Goal: Task Accomplishment & Management: Manage account settings

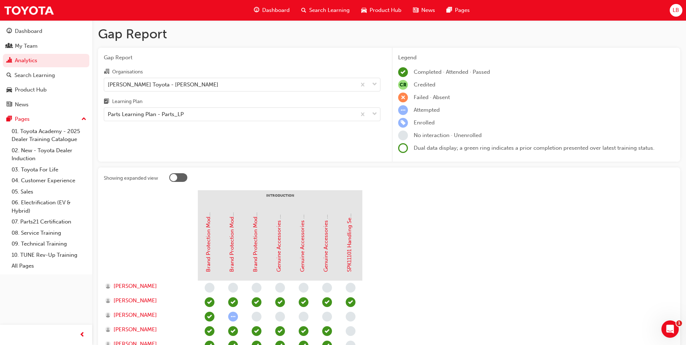
click at [320, 7] on span "Search Learning" at bounding box center [329, 10] width 41 height 8
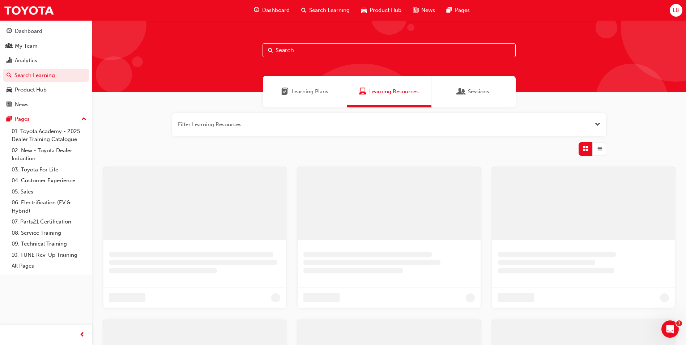
click at [304, 50] on input "text" at bounding box center [389, 50] width 253 height 14
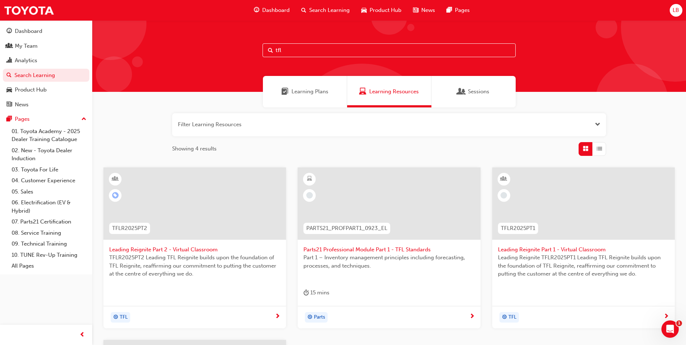
drag, startPoint x: 296, startPoint y: 51, endPoint x: 272, endPoint y: 51, distance: 23.9
click at [272, 51] on div "tfl" at bounding box center [389, 50] width 253 height 14
type input "in action"
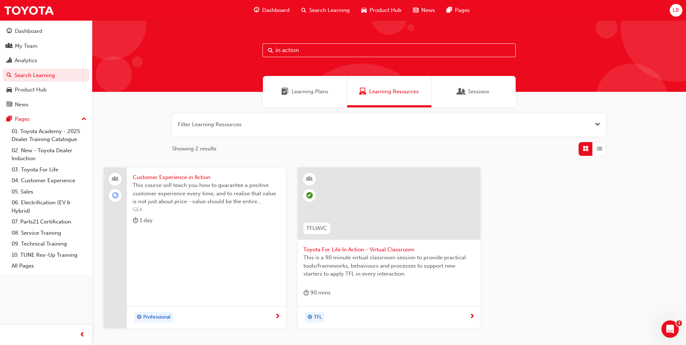
click at [369, 253] on span "Toyota For Life In Action - Virtual Classroom" at bounding box center [389, 250] width 171 height 8
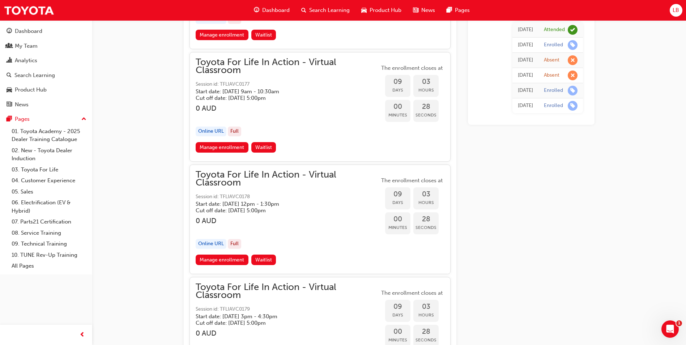
scroll to position [2240, 0]
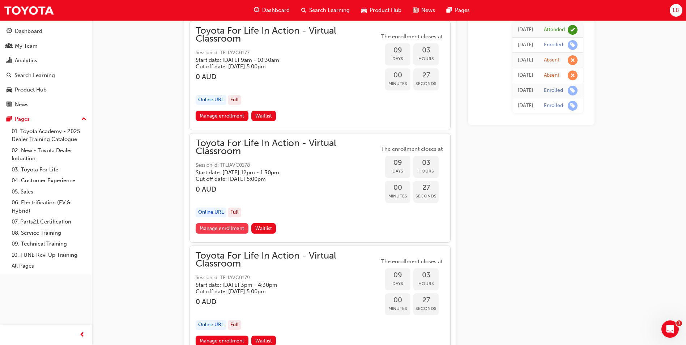
click at [232, 230] on link "Manage enrollment" at bounding box center [222, 228] width 53 height 10
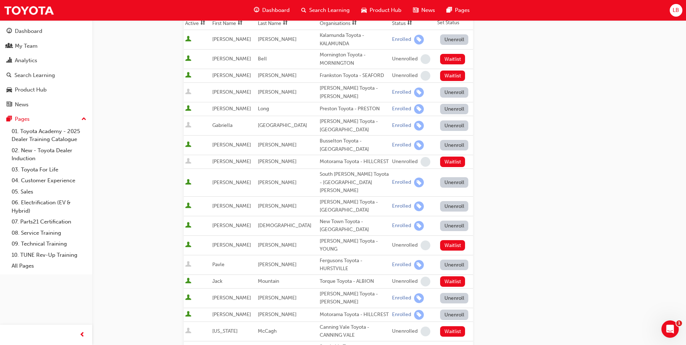
scroll to position [109, 0]
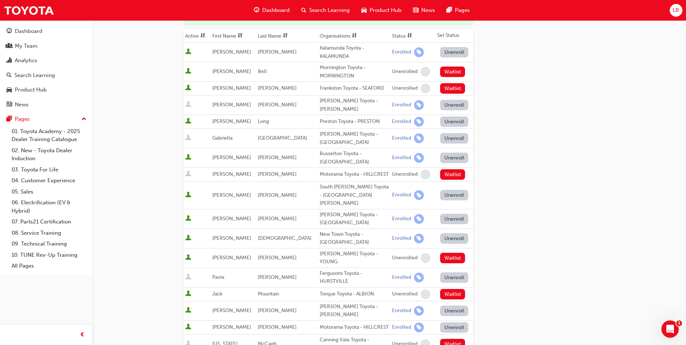
click at [448, 101] on button "Unenroll" at bounding box center [454, 105] width 28 height 10
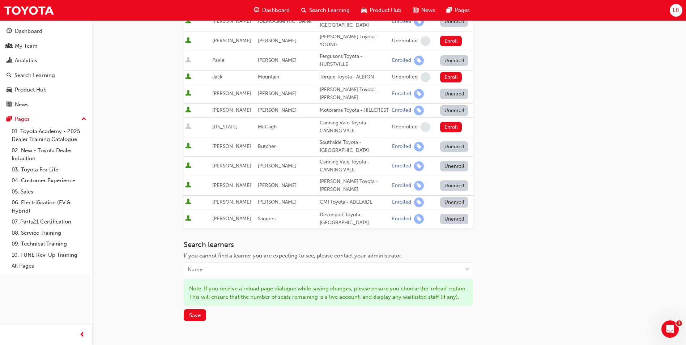
scroll to position [405, 0]
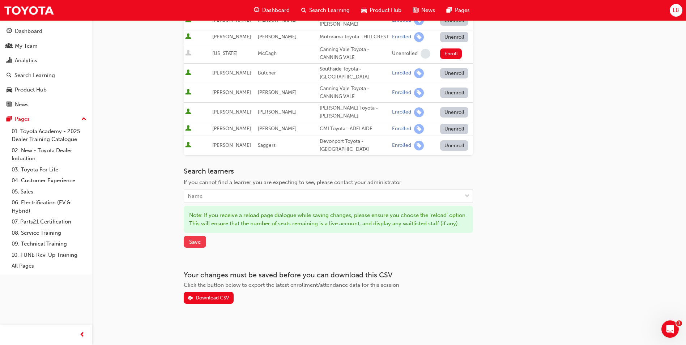
click at [191, 238] on button "Save" at bounding box center [195, 242] width 22 height 12
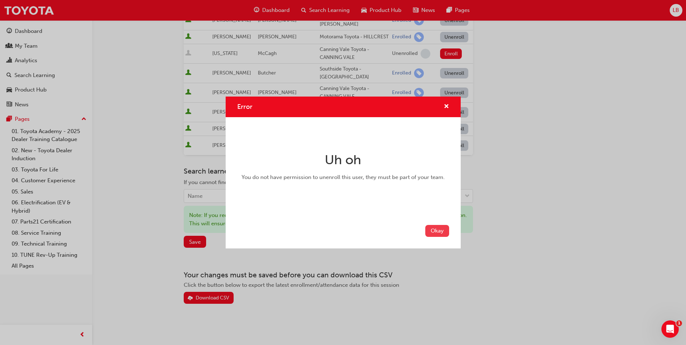
click at [438, 231] on button "Okay" at bounding box center [437, 231] width 24 height 12
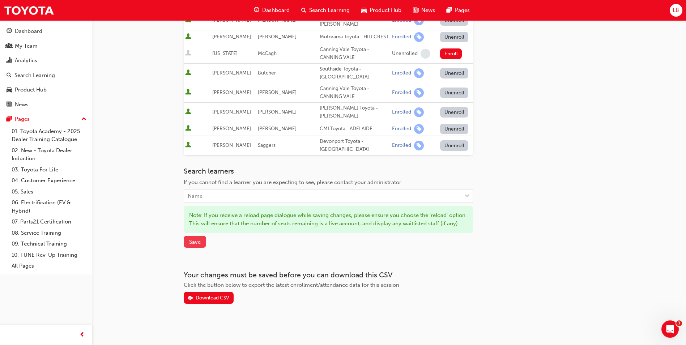
click at [198, 241] on span "Save" at bounding box center [195, 242] width 12 height 7
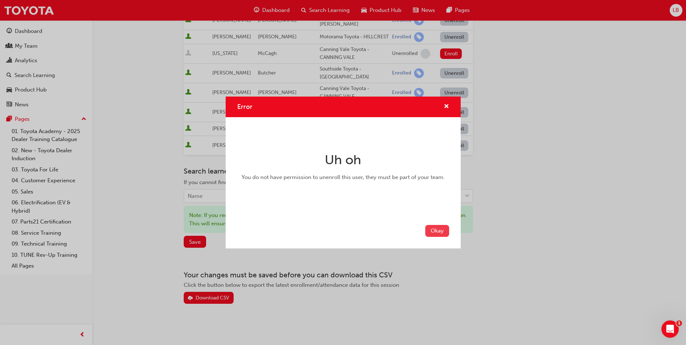
click at [443, 230] on button "Okay" at bounding box center [437, 231] width 24 height 12
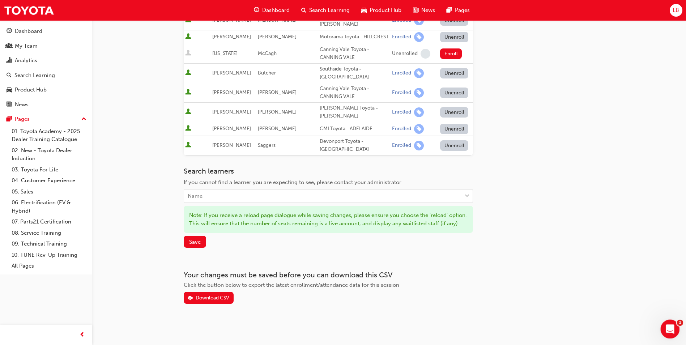
click at [670, 324] on icon "Open Intercom Messenger" at bounding box center [669, 328] width 12 height 12
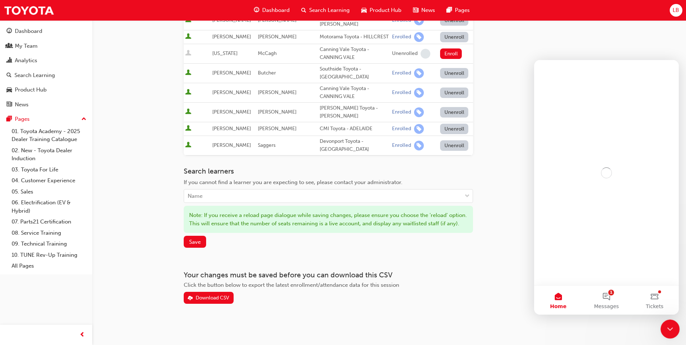
scroll to position [0, 0]
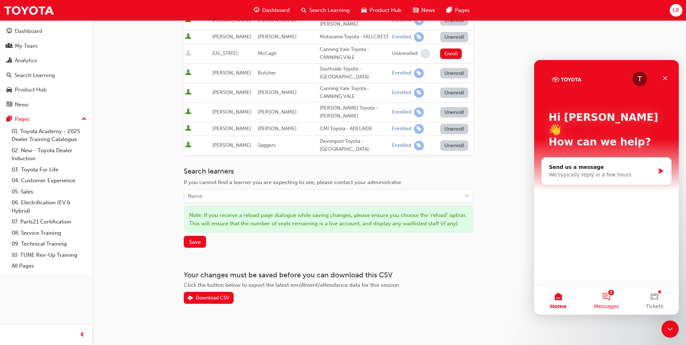
click at [606, 298] on button "1 Messages" at bounding box center [606, 300] width 48 height 29
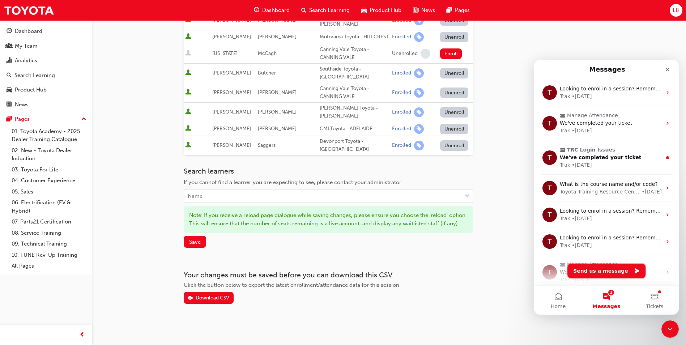
click at [610, 269] on button "Send us a message" at bounding box center [607, 271] width 78 height 14
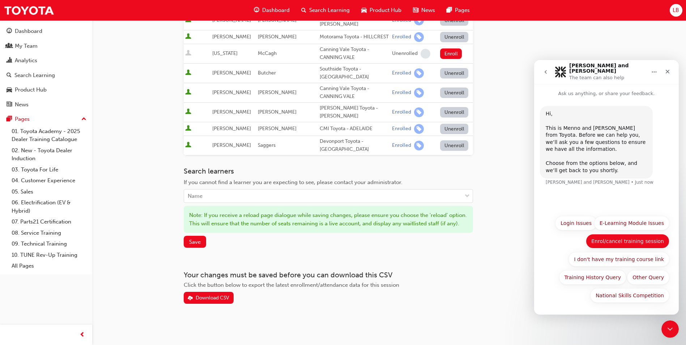
click at [648, 240] on button "Enrol/cancel training session" at bounding box center [628, 241] width 84 height 14
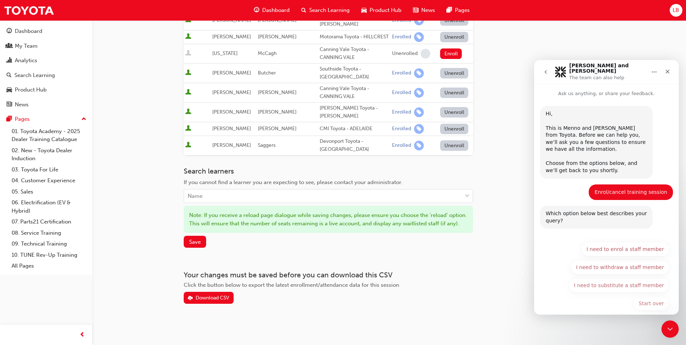
scroll to position [4, 0]
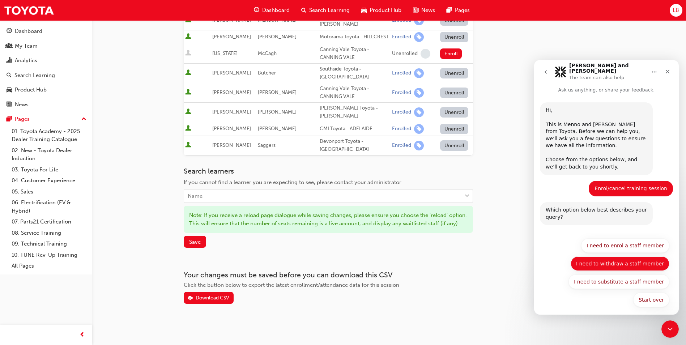
click at [637, 259] on button "I need to withdraw a staff member" at bounding box center [620, 263] width 99 height 14
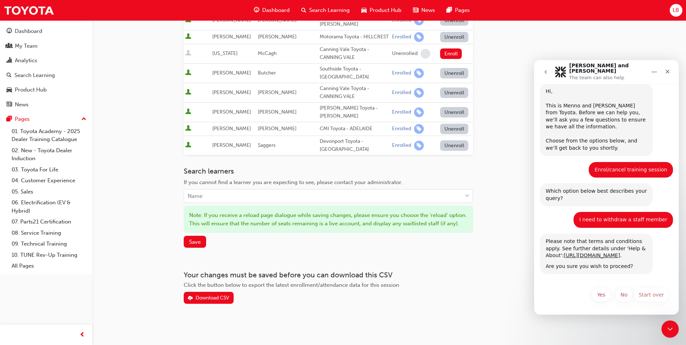
scroll to position [25, 0]
click at [648, 294] on button "Start over" at bounding box center [651, 295] width 36 height 14
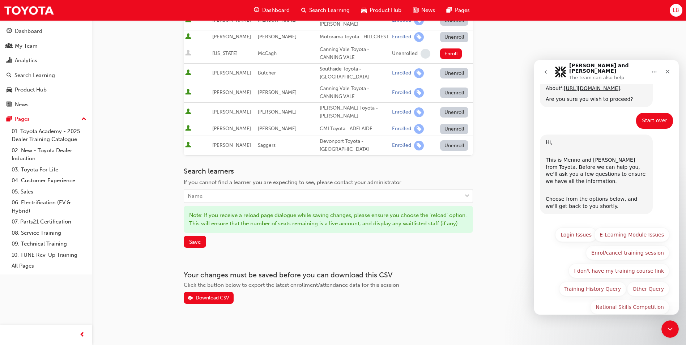
scroll to position [204, 0]
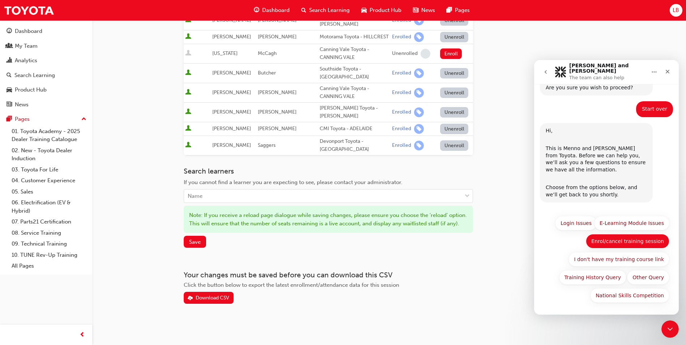
click at [634, 241] on button "Enrol/cancel training session" at bounding box center [628, 241] width 84 height 14
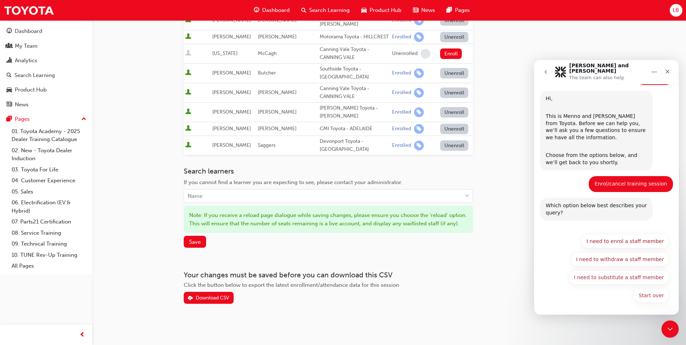
scroll to position [236, 0]
click at [643, 261] on button "I need to withdraw a staff member" at bounding box center [620, 259] width 99 height 14
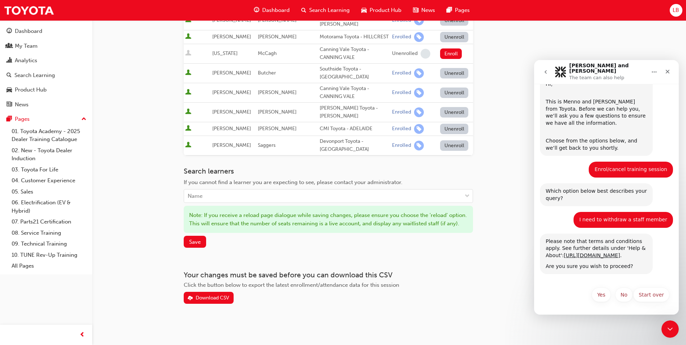
scroll to position [258, 0]
click at [599, 293] on button "Yes" at bounding box center [601, 295] width 19 height 14
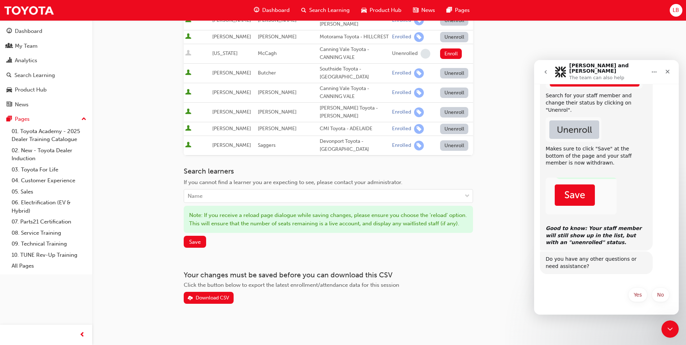
scroll to position [514, 0]
click at [634, 292] on button "Yes" at bounding box center [637, 295] width 19 height 14
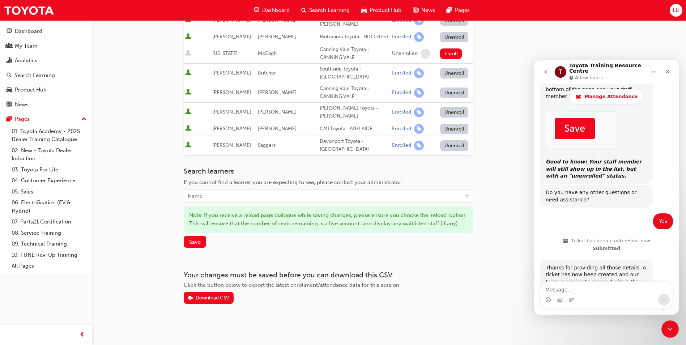
scroll to position [644, 0]
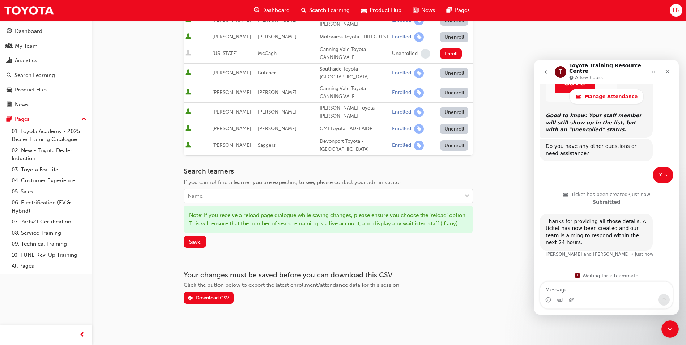
click at [591, 286] on textarea "Message…" at bounding box center [606, 288] width 132 height 12
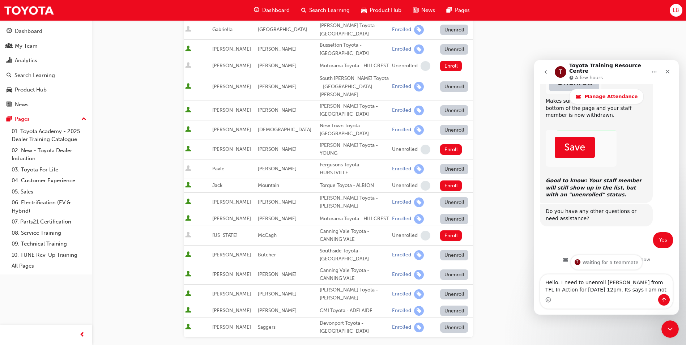
scroll to position [405, 0]
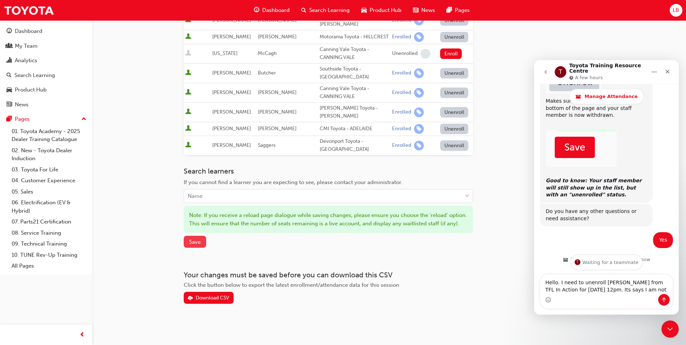
click at [188, 246] on button "Save" at bounding box center [195, 242] width 22 height 12
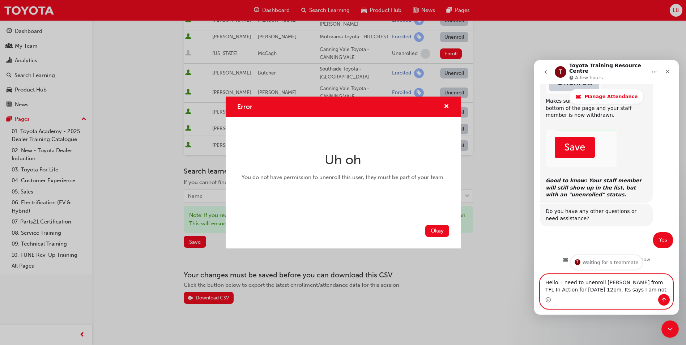
click at [652, 291] on textarea "Hello. I need to unenroll [PERSON_NAME] from TFL In Action for [DATE] 12pm. Its…" at bounding box center [606, 285] width 132 height 20
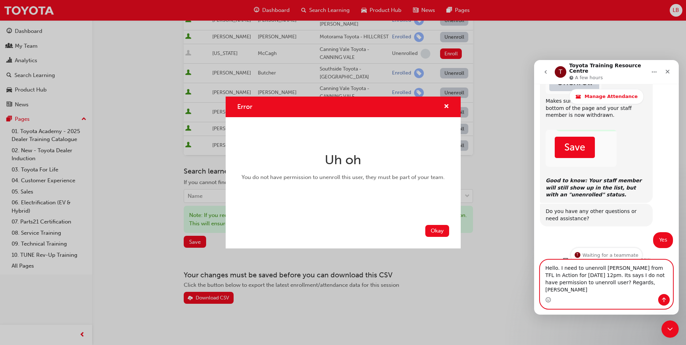
type textarea "Hello. I need to unenroll [PERSON_NAME] from TFL In Action for [DATE] 12pm. Its…"
click at [665, 296] on button "Send a message…" at bounding box center [664, 300] width 12 height 12
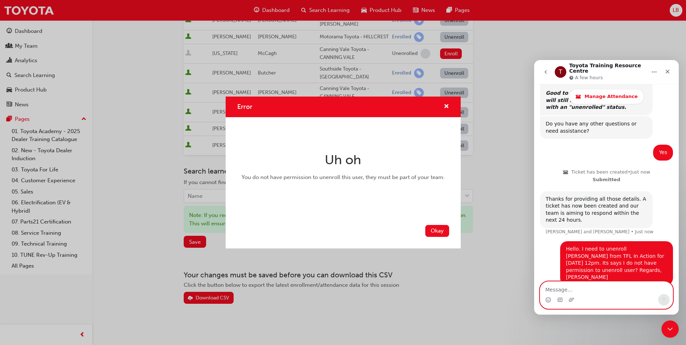
scroll to position [699, 0]
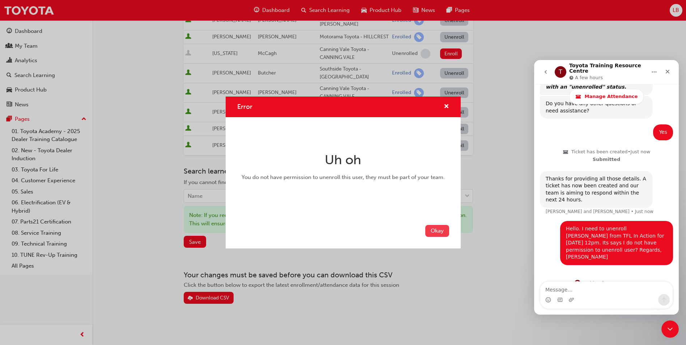
click at [433, 228] on button "Okay" at bounding box center [437, 231] width 24 height 12
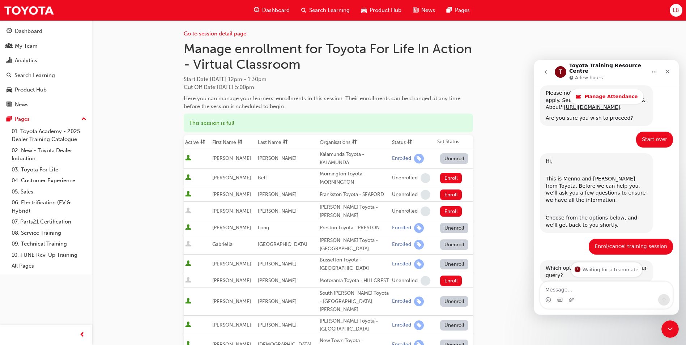
scroll to position [0, 0]
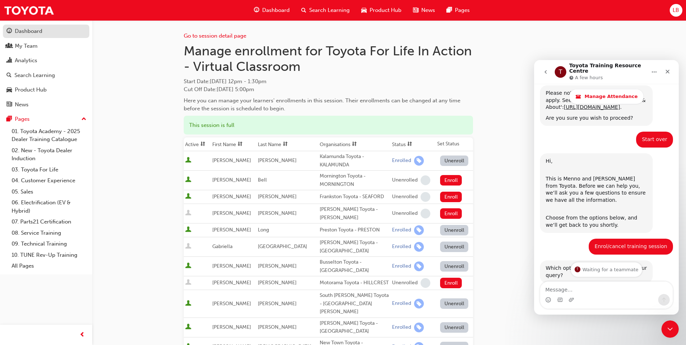
click at [22, 29] on div "Dashboard" at bounding box center [28, 31] width 27 height 8
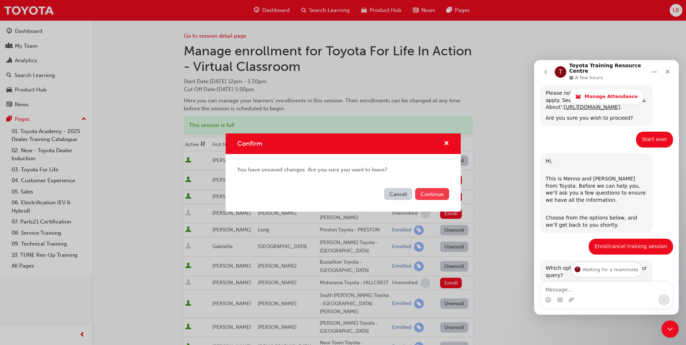
click at [426, 194] on button "Continue" at bounding box center [432, 194] width 34 height 12
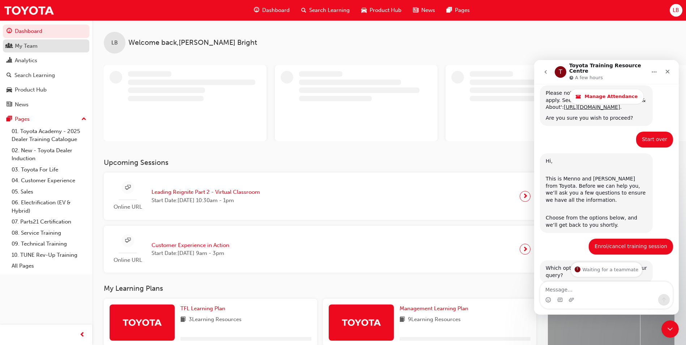
click at [30, 47] on div "My Team" at bounding box center [26, 46] width 23 height 8
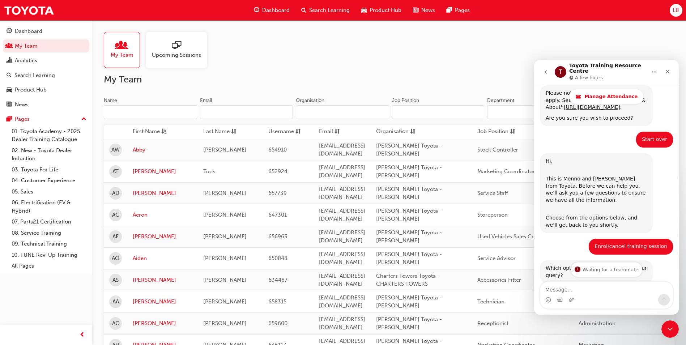
click at [320, 12] on span "Search Learning" at bounding box center [329, 10] width 41 height 8
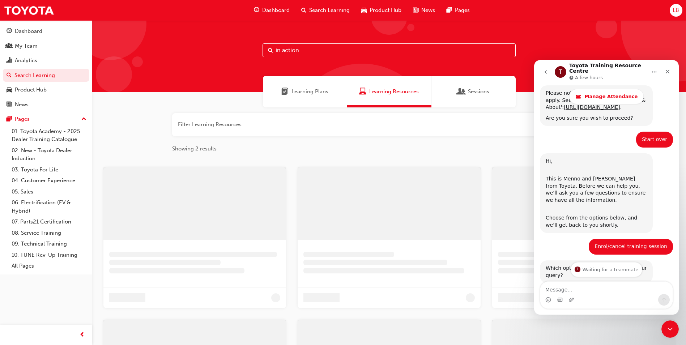
click at [305, 52] on input "in action" at bounding box center [389, 50] width 253 height 14
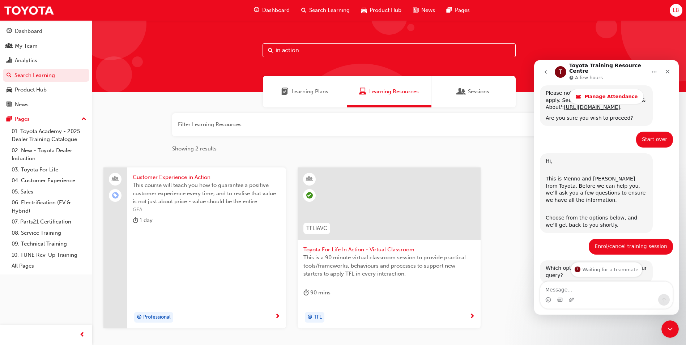
click at [333, 249] on span "Toyota For Life In Action - Virtual Classroom" at bounding box center [389, 250] width 171 height 8
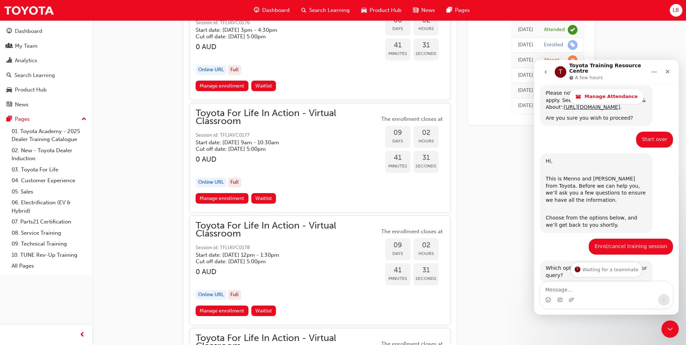
scroll to position [2165, 0]
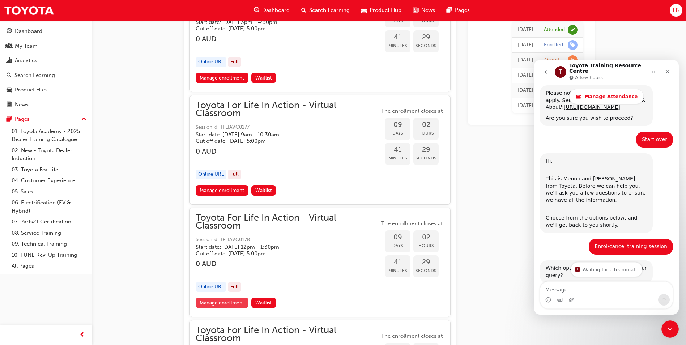
click at [229, 301] on link "Manage enrollment" at bounding box center [222, 303] width 53 height 10
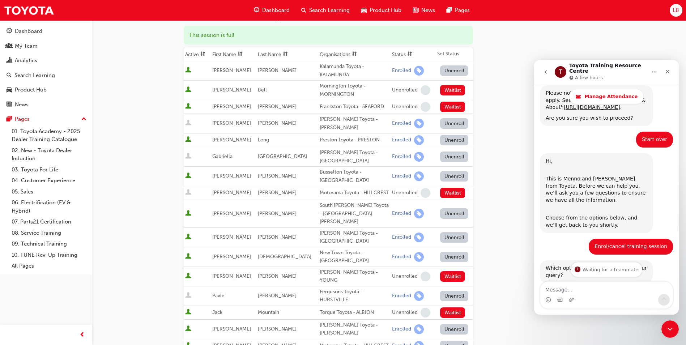
scroll to position [77, 0]
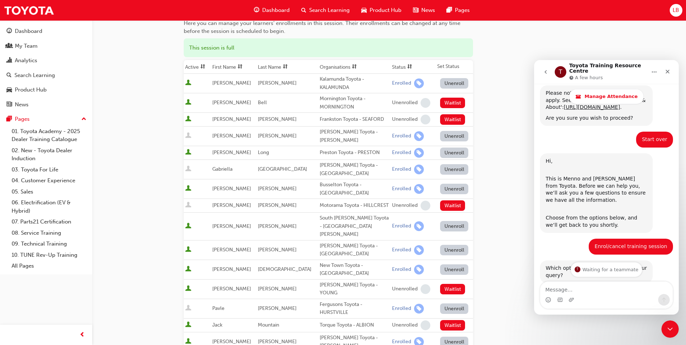
click at [444, 136] on button "Unenroll" at bounding box center [454, 136] width 28 height 10
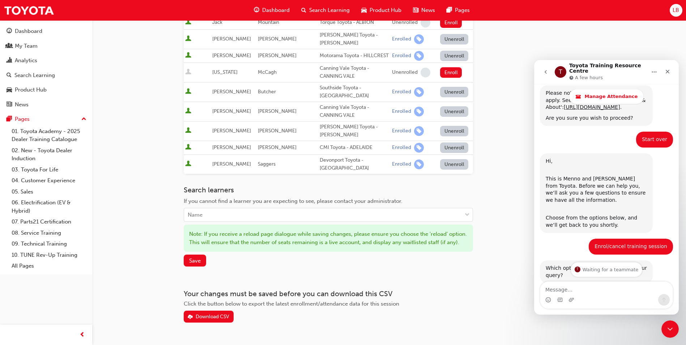
scroll to position [405, 0]
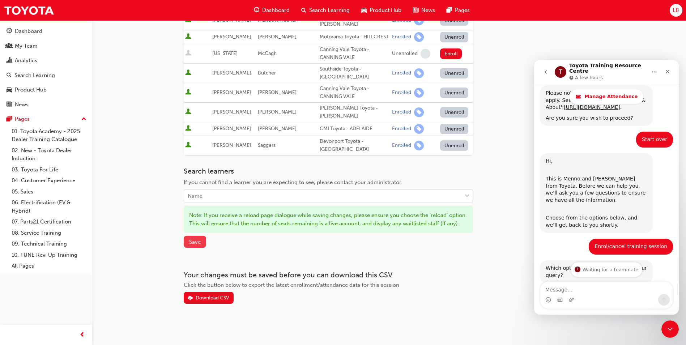
click at [188, 241] on button "Save" at bounding box center [195, 242] width 22 height 12
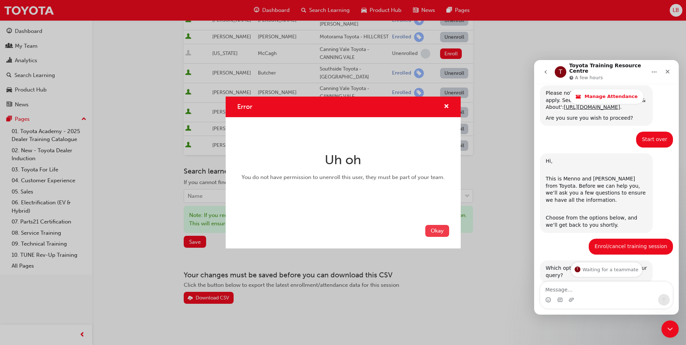
click at [439, 232] on button "Okay" at bounding box center [437, 231] width 24 height 12
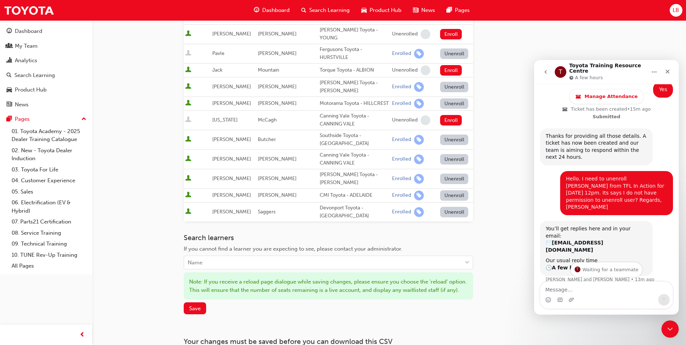
scroll to position [734, 0]
